Goal: Task Accomplishment & Management: Manage account settings

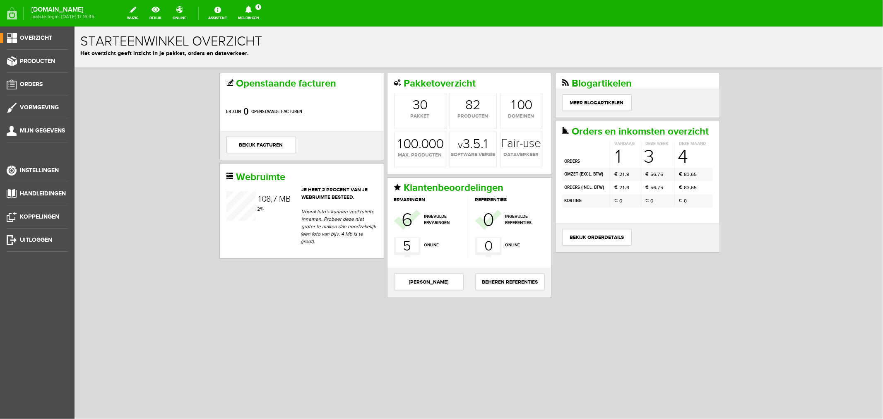
click at [259, 9] on icon at bounding box center [248, 9] width 21 height 7
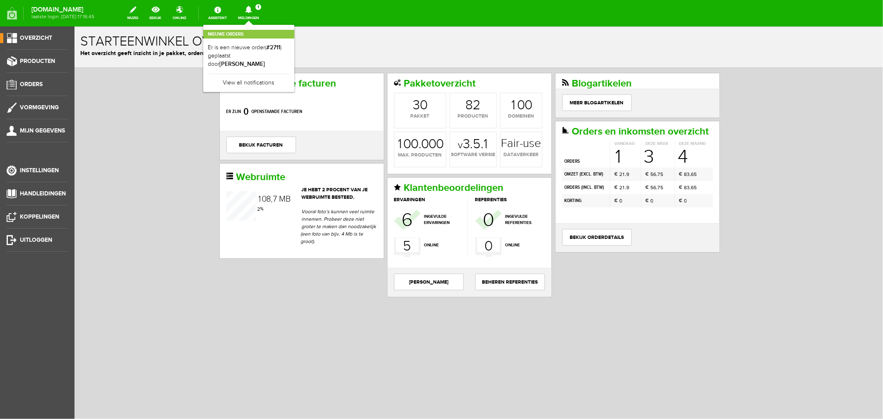
click at [273, 55] on link "Er is een nieuwe order( #2711 ) geplaatst door Cherrel Stange" at bounding box center [248, 55] width 81 height 25
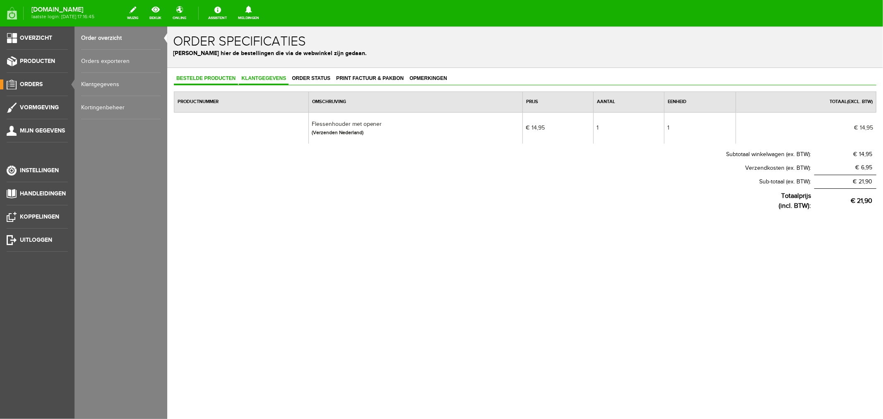
click at [255, 76] on span "Klantgegevens" at bounding box center [263, 78] width 50 height 6
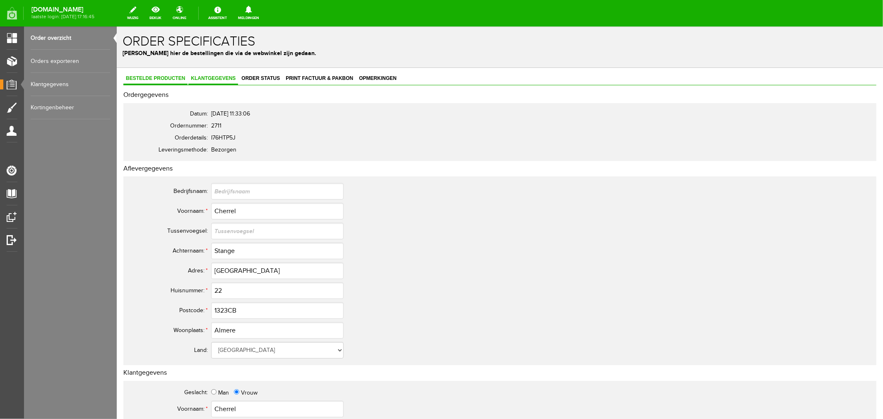
click at [156, 77] on span "Bestelde producten" at bounding box center [155, 78] width 64 height 6
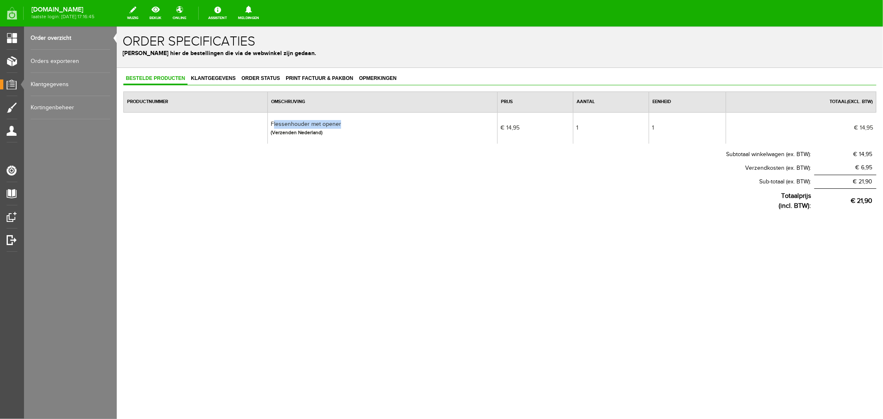
drag, startPoint x: 279, startPoint y: 125, endPoint x: 353, endPoint y: 126, distance: 73.7
click at [353, 126] on td "Flessenhouder met opener (Verzenden Nederland)" at bounding box center [382, 127] width 230 height 31
copy td "lessenhouder met opener"
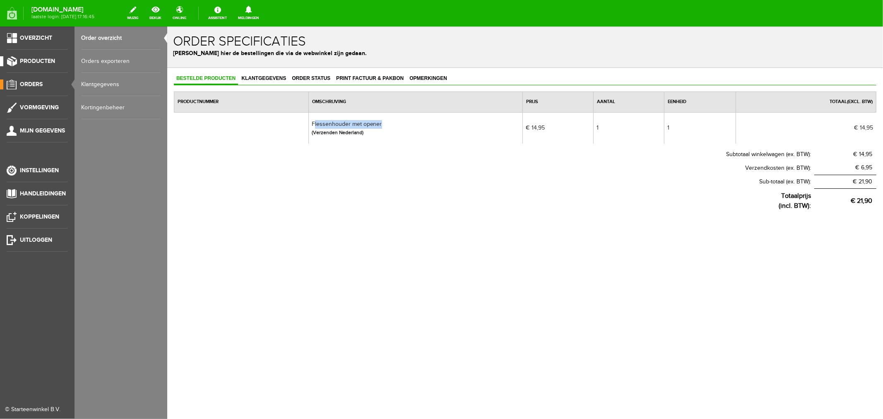
click at [32, 60] on span "Producten" at bounding box center [37, 61] width 35 height 7
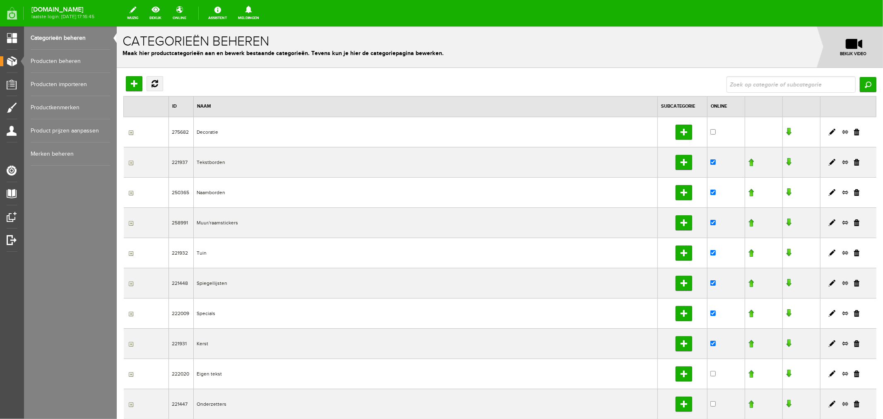
click at [63, 59] on link "Producten beheren" at bounding box center [70, 61] width 79 height 23
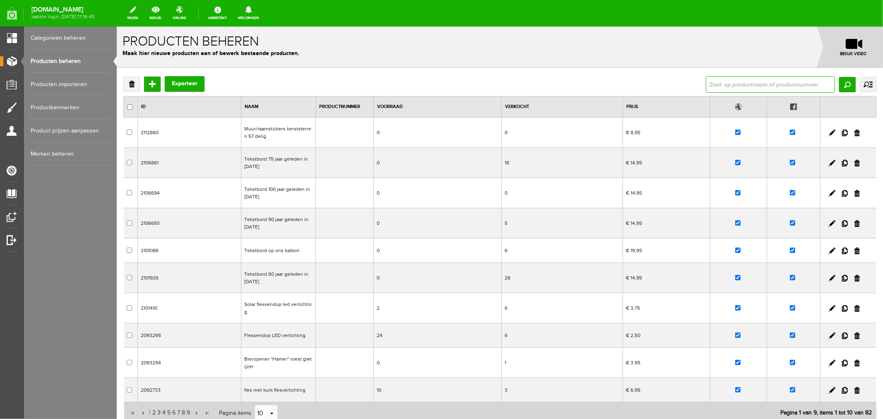
click at [718, 84] on input "text" at bounding box center [769, 84] width 129 height 17
type input "flessenhouder"
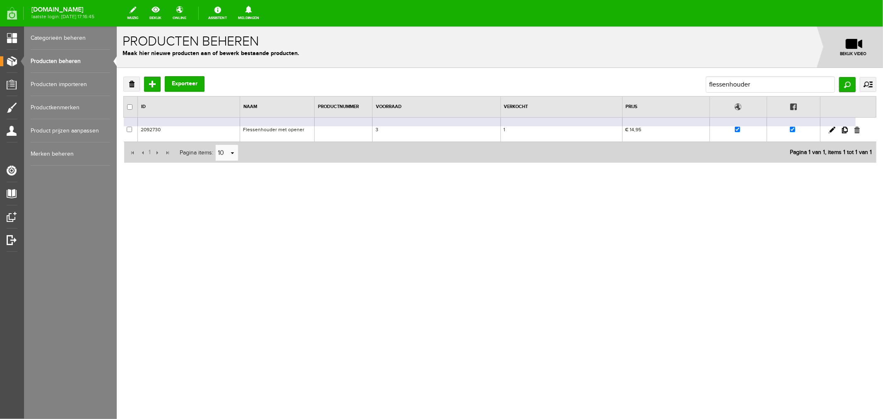
click at [857, 128] on link at bounding box center [856, 129] width 5 height 7
checkbox input "true"
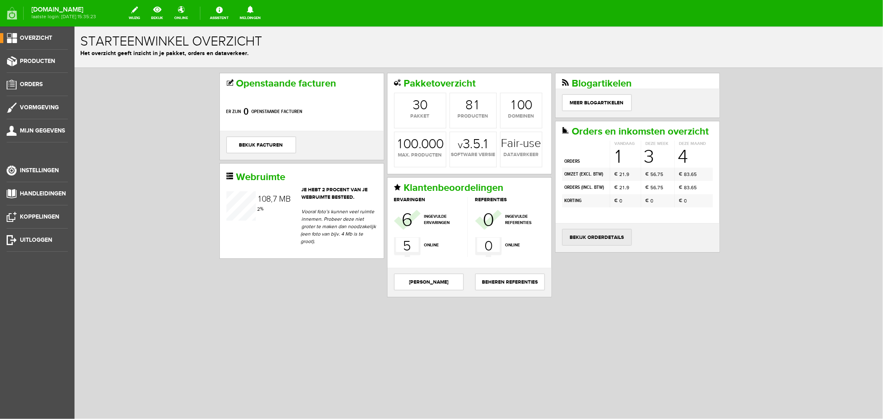
click at [585, 245] on link "bekijk orderdetails" at bounding box center [596, 236] width 70 height 17
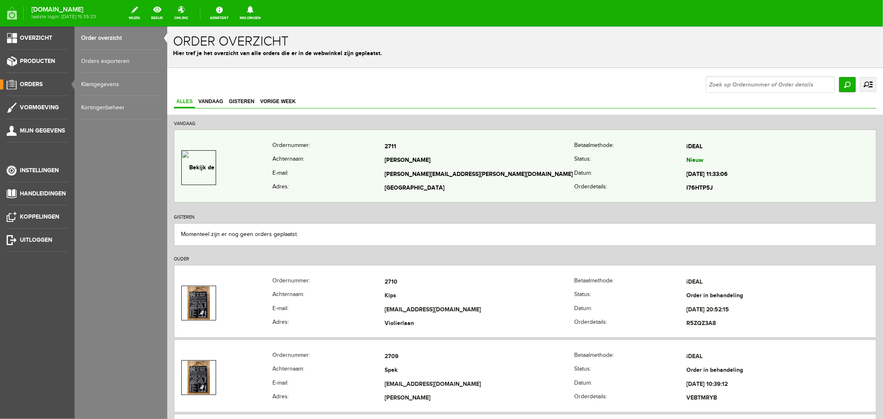
click at [391, 170] on td "[PERSON_NAME][EMAIL_ADDRESS][PERSON_NAME][DOMAIN_NAME]" at bounding box center [479, 174] width 190 height 14
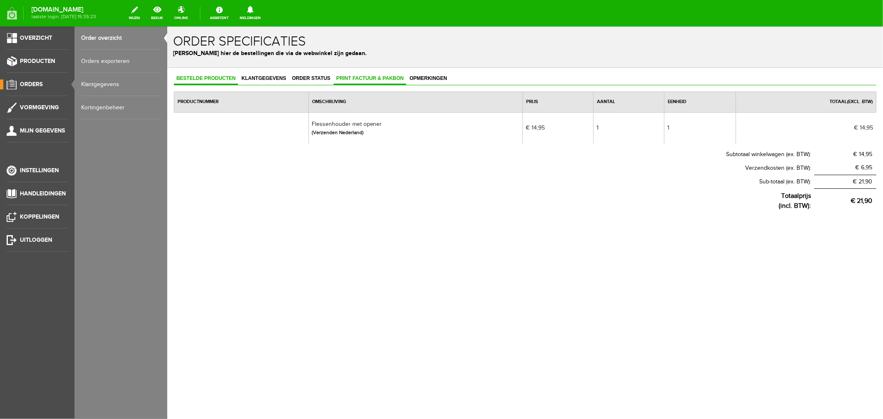
click at [364, 78] on span "Print factuur & pakbon" at bounding box center [369, 78] width 72 height 6
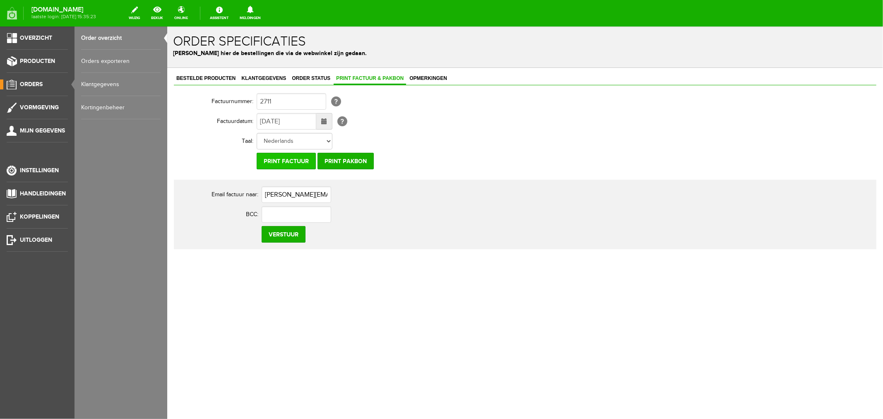
click at [295, 164] on input "Print factuur" at bounding box center [285, 160] width 59 height 17
click at [307, 79] on span "Order status" at bounding box center [310, 78] width 43 height 6
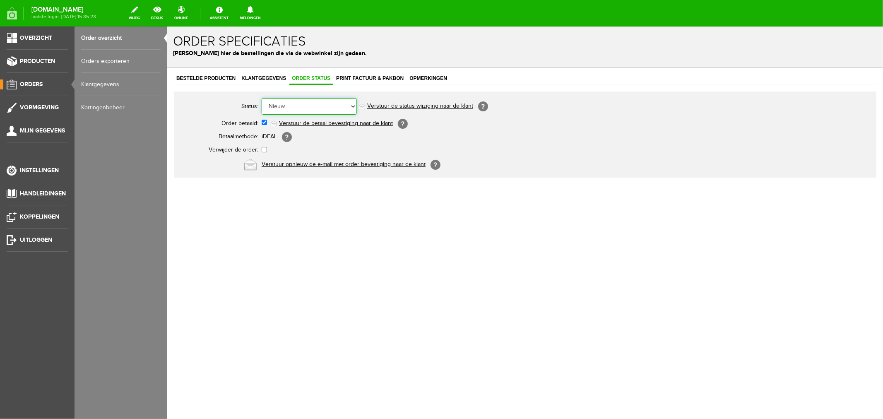
click at [298, 107] on select "Order niet afgerond Nieuw Order in behandeling Wacht op leverancier Wacht op be…" at bounding box center [308, 106] width 95 height 17
select select "7"
click at [261, 98] on select "Order niet afgerond Nieuw Order in behandeling Wacht op leverancier Wacht op be…" at bounding box center [308, 106] width 95 height 17
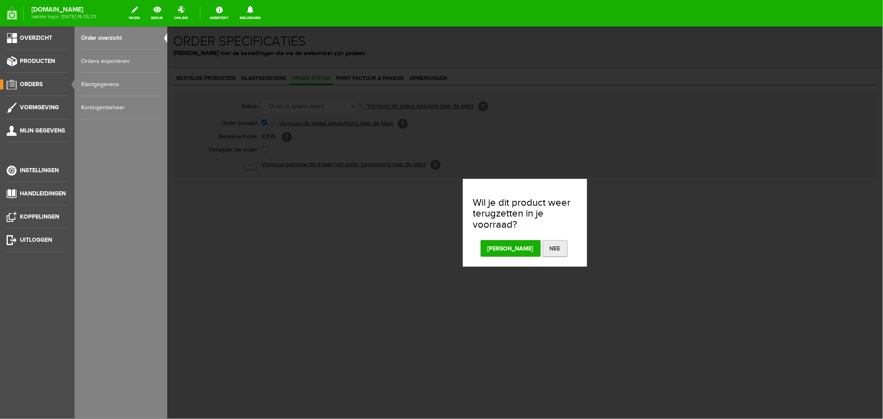
click at [542, 244] on button "Nee" at bounding box center [554, 248] width 25 height 17
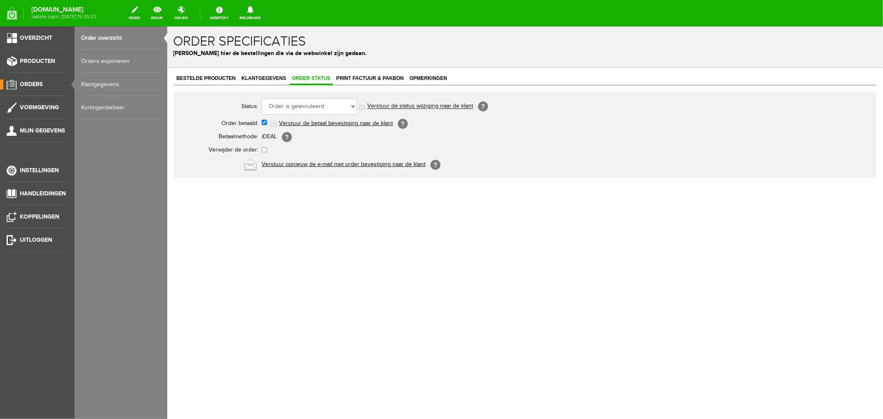
click at [425, 104] on link "Verstuur de status wijziging naar de klant" at bounding box center [420, 106] width 106 height 7
